Goal: Task Accomplishment & Management: Use online tool/utility

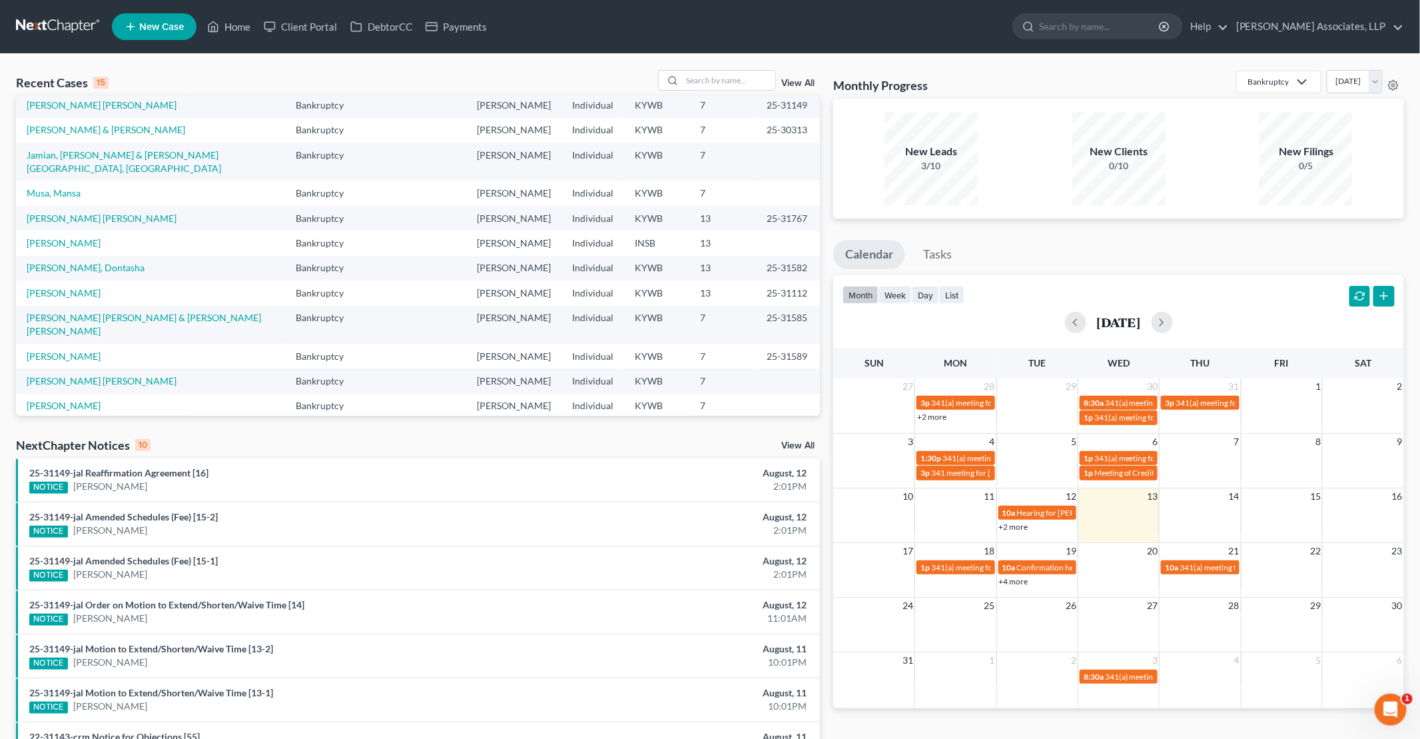
scroll to position [91, 0]
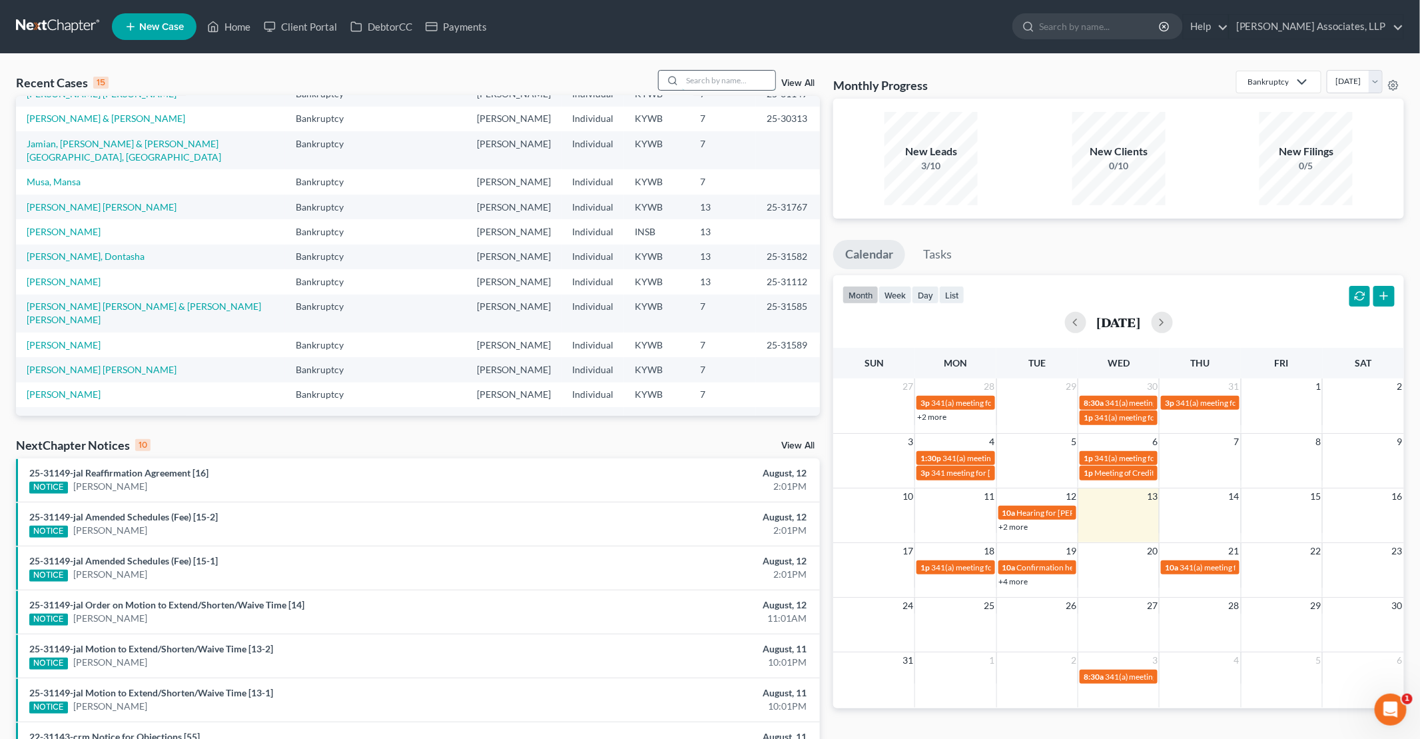
click at [750, 81] on input "search" at bounding box center [728, 80] width 93 height 19
type input "[PERSON_NAME]"
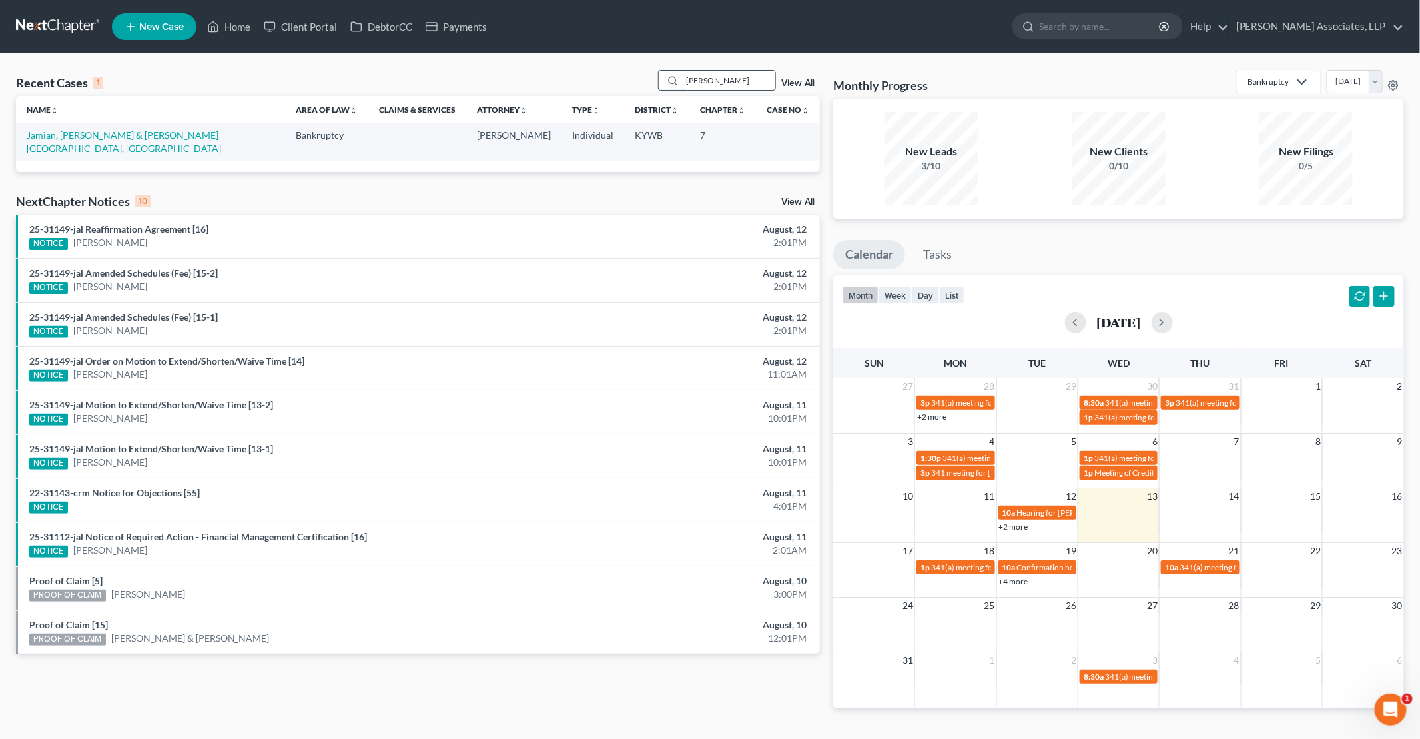
scroll to position [0, 0]
click at [108, 135] on link "Jamian, [PERSON_NAME] & [PERSON_NAME][GEOGRAPHIC_DATA], [GEOGRAPHIC_DATA]" at bounding box center [124, 141] width 195 height 25
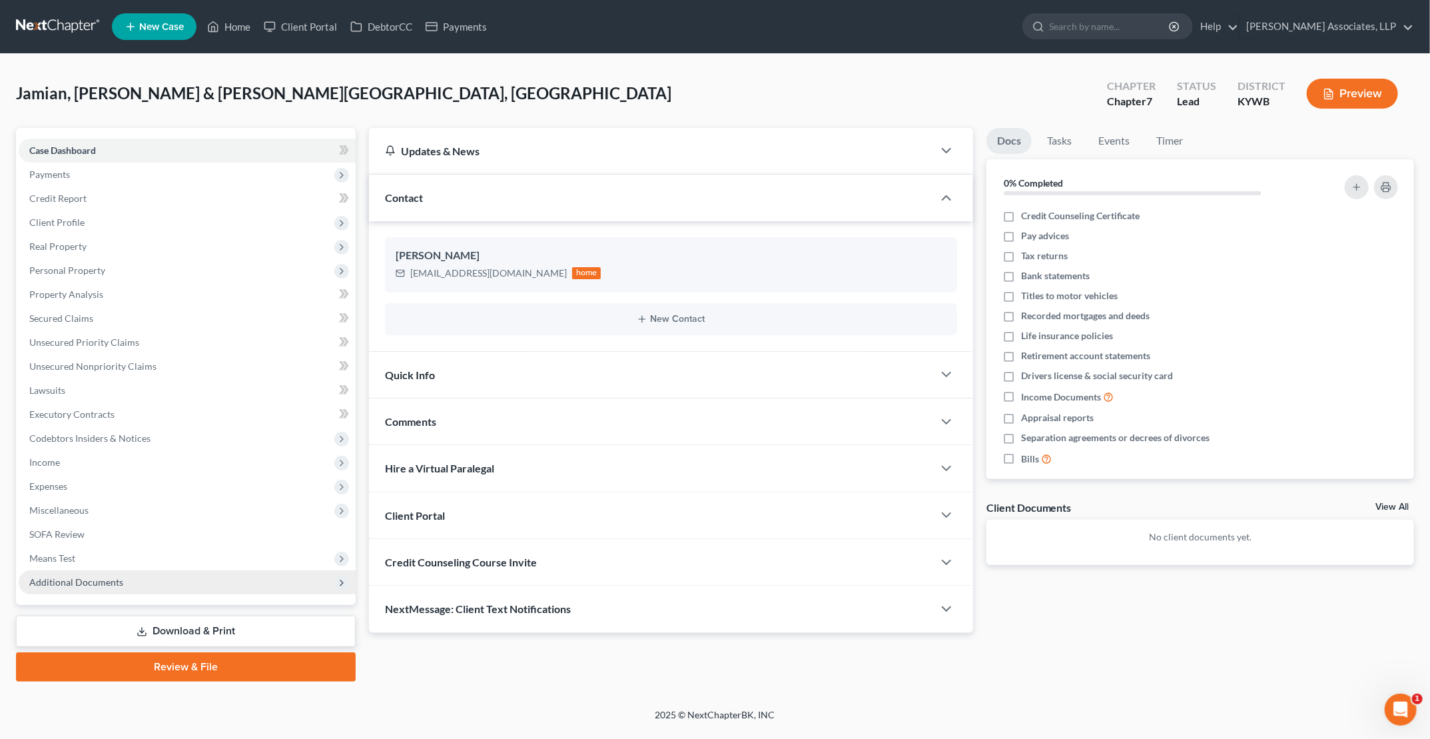
click at [93, 585] on span "Additional Documents" at bounding box center [76, 581] width 94 height 11
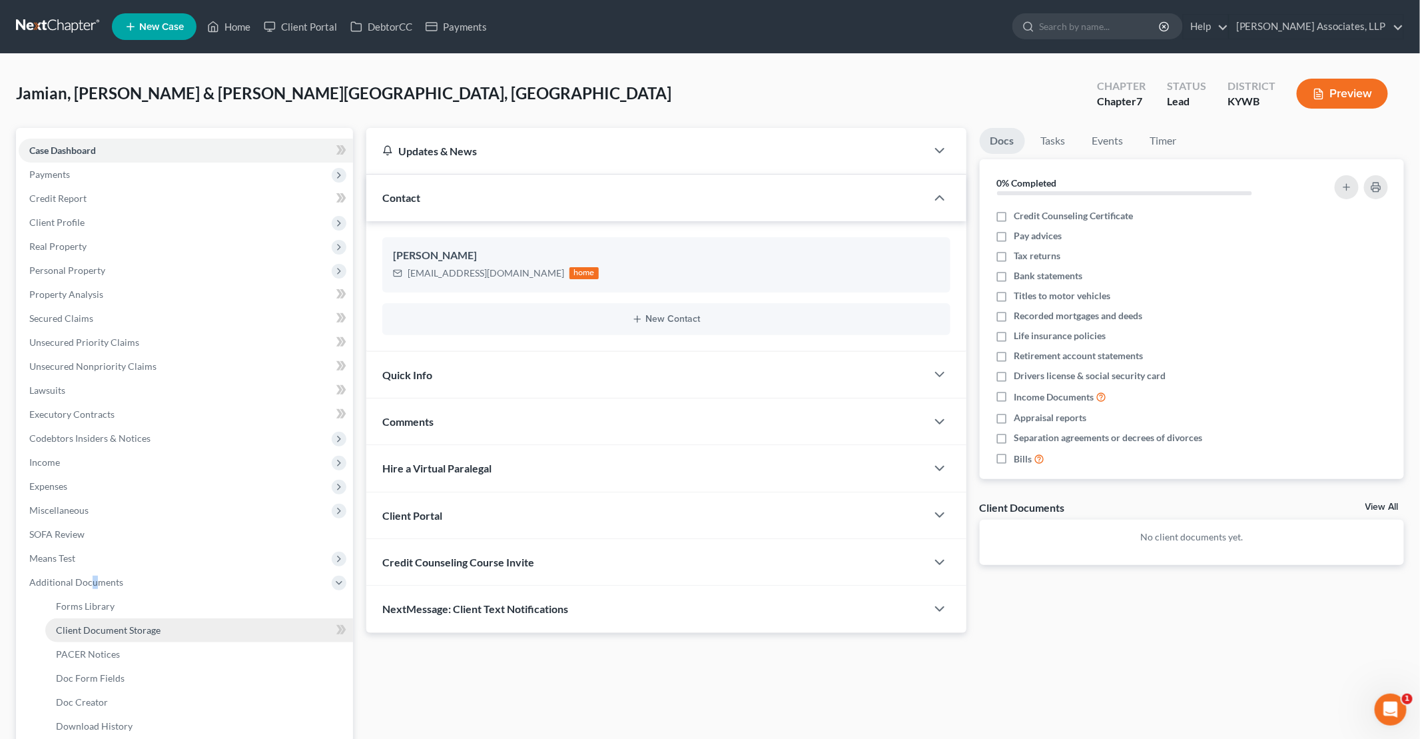
drag, startPoint x: 93, startPoint y: 583, endPoint x: 103, endPoint y: 631, distance: 48.9
click at [103, 632] on span "Client Document Storage" at bounding box center [108, 629] width 105 height 11
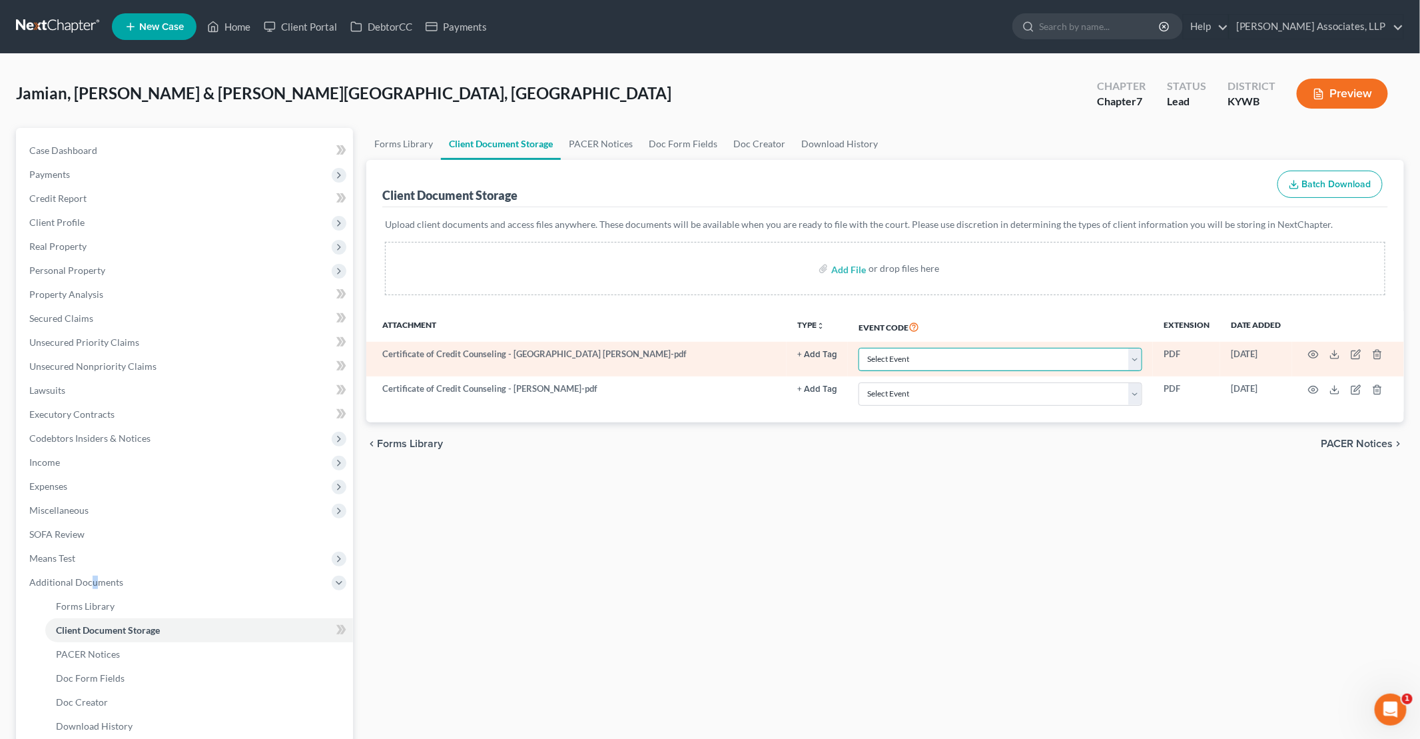
click at [1027, 348] on select "Select Event Amended Answer Amended Complaint Amended List of Creditors (Fee) A…" at bounding box center [1001, 359] width 284 height 23
select select "7"
click at [859, 348] on select "Select Event Amended Answer Amended Complaint Amended List of Creditors (Fee) A…" at bounding box center [1001, 359] width 284 height 23
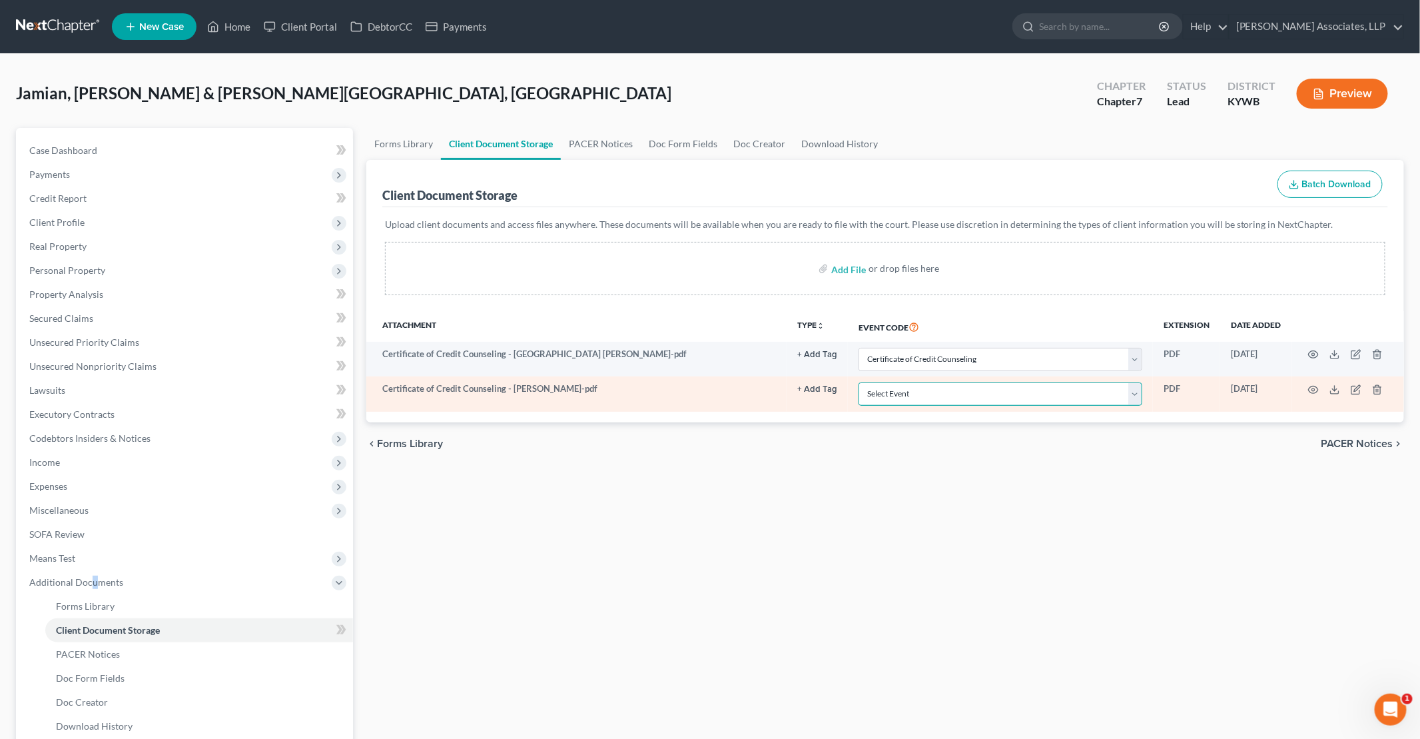
click at [941, 396] on select "Select Event Amended Answer Amended Complaint Amended List of Creditors (Fee) A…" at bounding box center [1001, 393] width 284 height 23
select select "7"
click at [859, 382] on select "Select Event Amended Answer Amended Complaint Amended List of Creditors (Fee) A…" at bounding box center [1001, 393] width 284 height 23
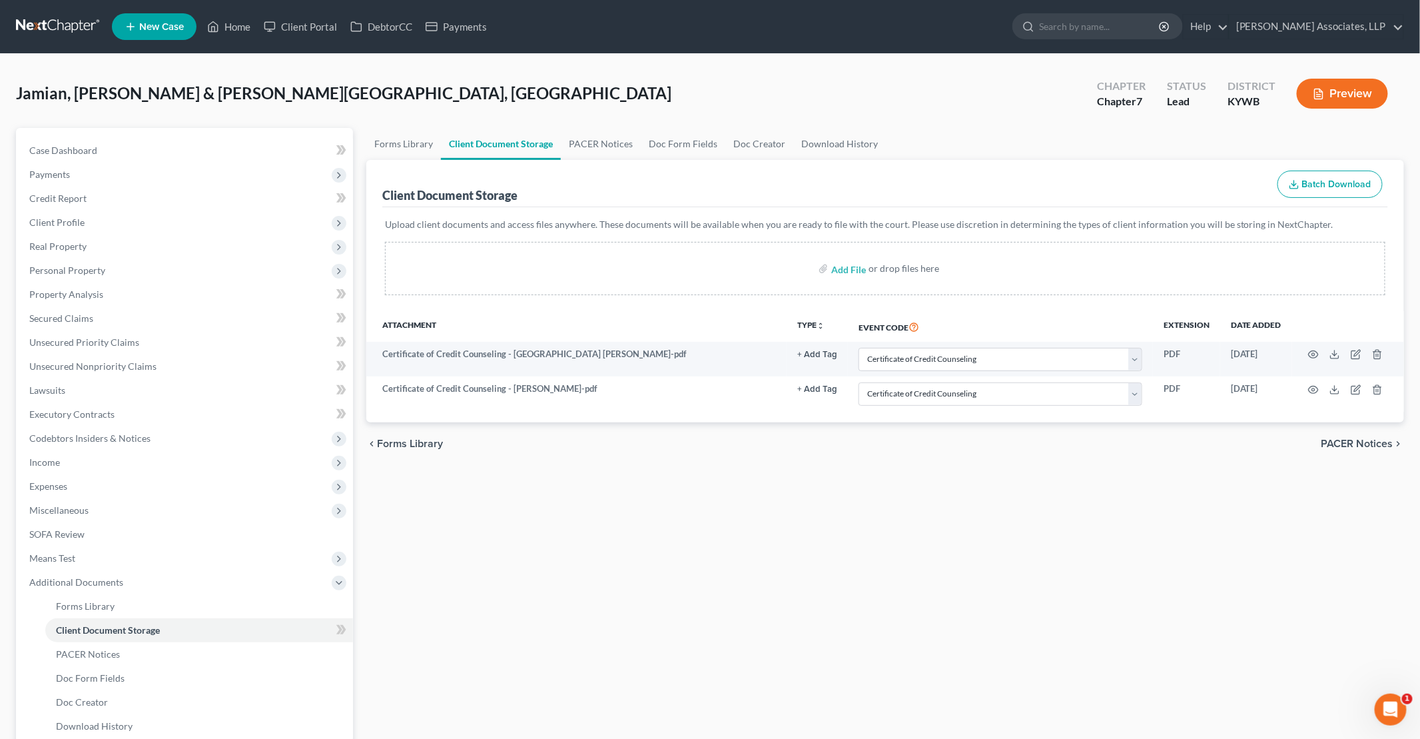
click at [856, 521] on div "Forms Library Client Document Storage PACER Notices Doc Form Fields Doc Creator…" at bounding box center [885, 477] width 1051 height 698
